Goal: Transaction & Acquisition: Subscribe to service/newsletter

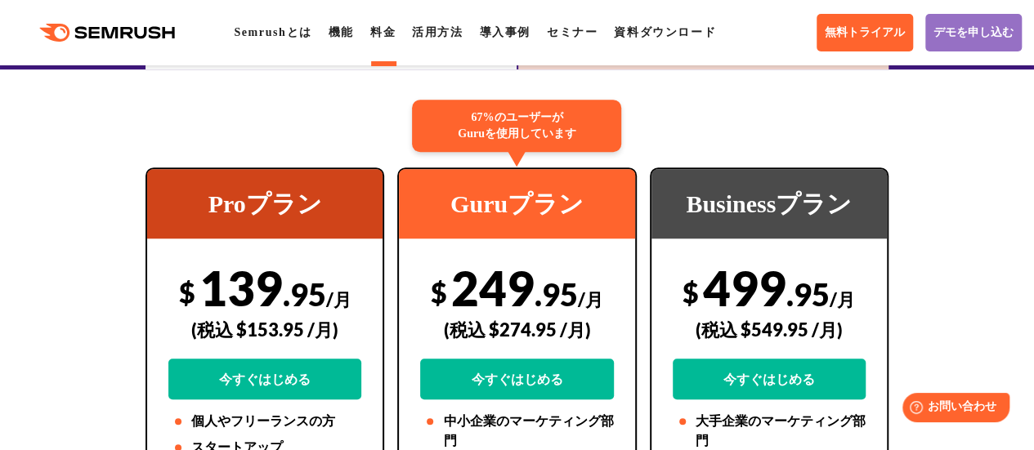
scroll to position [490, 0]
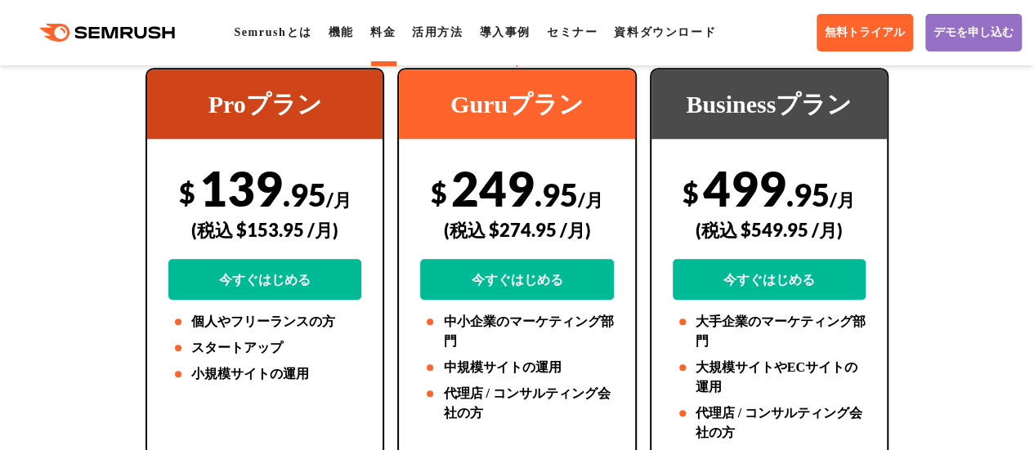
scroll to position [409, 0]
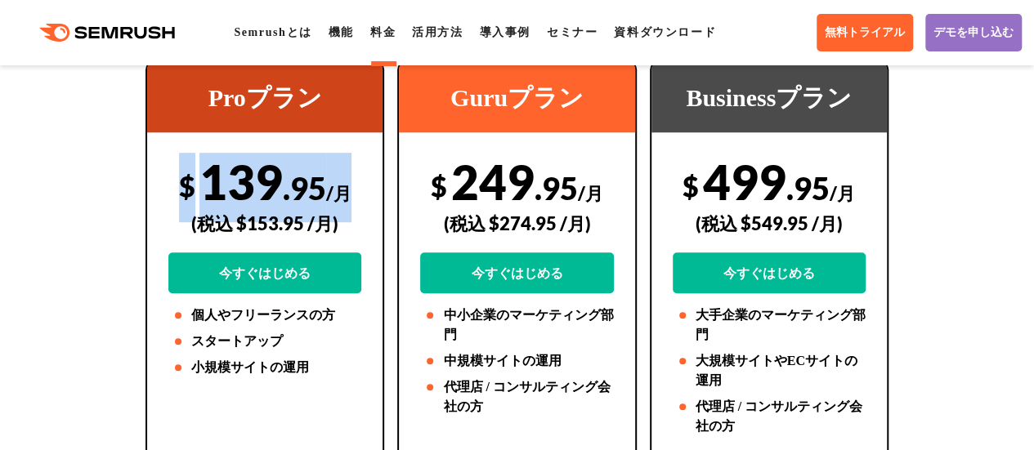
drag, startPoint x: 175, startPoint y: 186, endPoint x: 347, endPoint y: 192, distance: 172.6
click at [347, 192] on div "$ 139 .95 /月 (税込 $153.95 /月) 今すぐはじめる" at bounding box center [264, 223] width 193 height 141
copy div "$ 139 .95 /月"
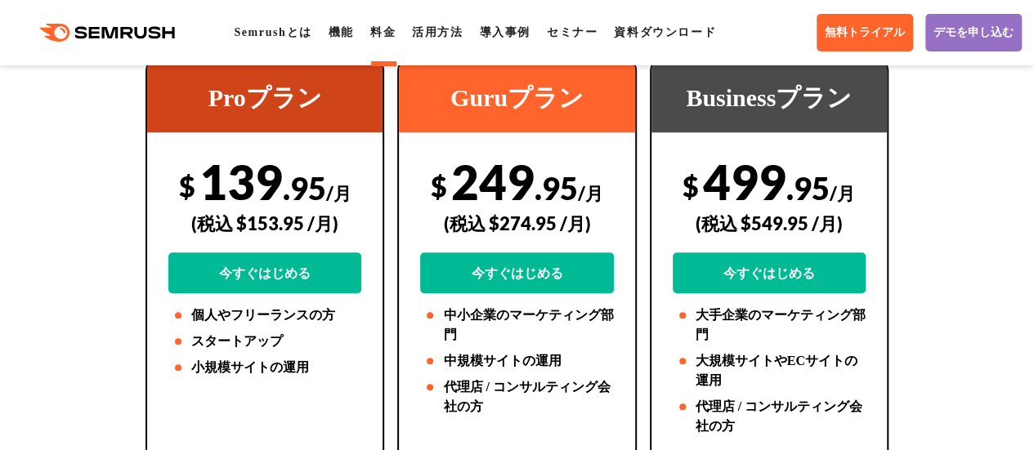
click at [175, 224] on div "(税込 $153.95 /月)" at bounding box center [264, 224] width 193 height 58
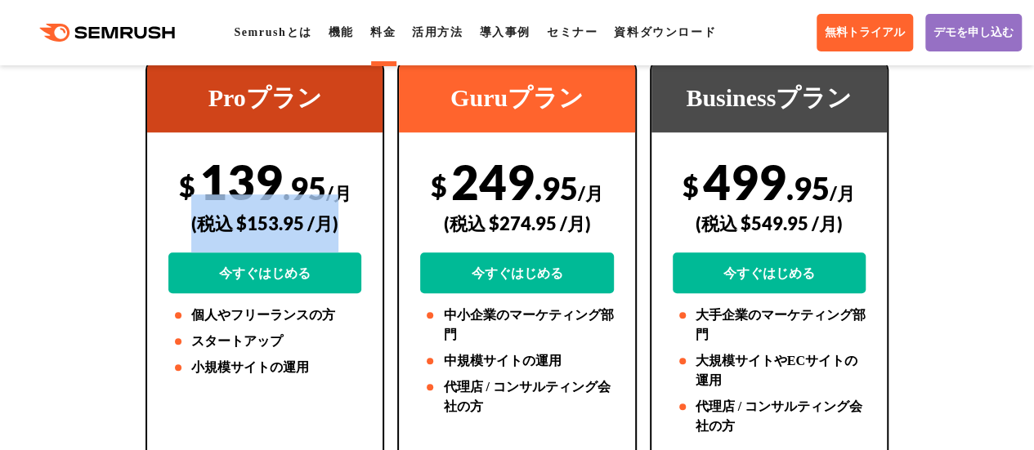
drag, startPoint x: 190, startPoint y: 225, endPoint x: 348, endPoint y: 225, distance: 158.6
click at [348, 225] on div "(税込 $153.95 /月)" at bounding box center [264, 224] width 193 height 58
copy div "(税込 $153.95 /月)"
